Goal: Task Accomplishment & Management: Manage account settings

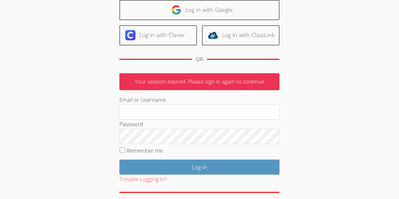
scroll to position [62, 0]
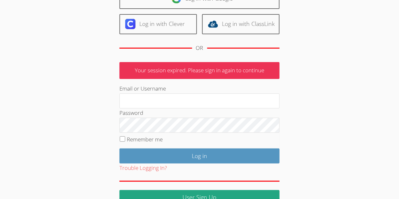
type input "[EMAIL_ADDRESS][DOMAIN_NAME]"
click at [160, 140] on label "Remember me" at bounding box center [145, 139] width 36 height 7
click at [125, 140] on input "Remember me" at bounding box center [122, 138] width 5 height 5
checkbox input "true"
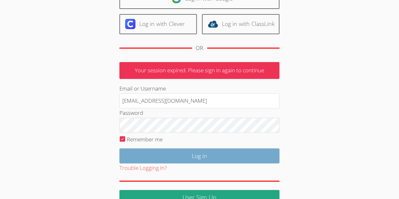
click at [160, 152] on input "Log in" at bounding box center [199, 155] width 160 height 15
